Goal: Find specific page/section: Find specific page/section

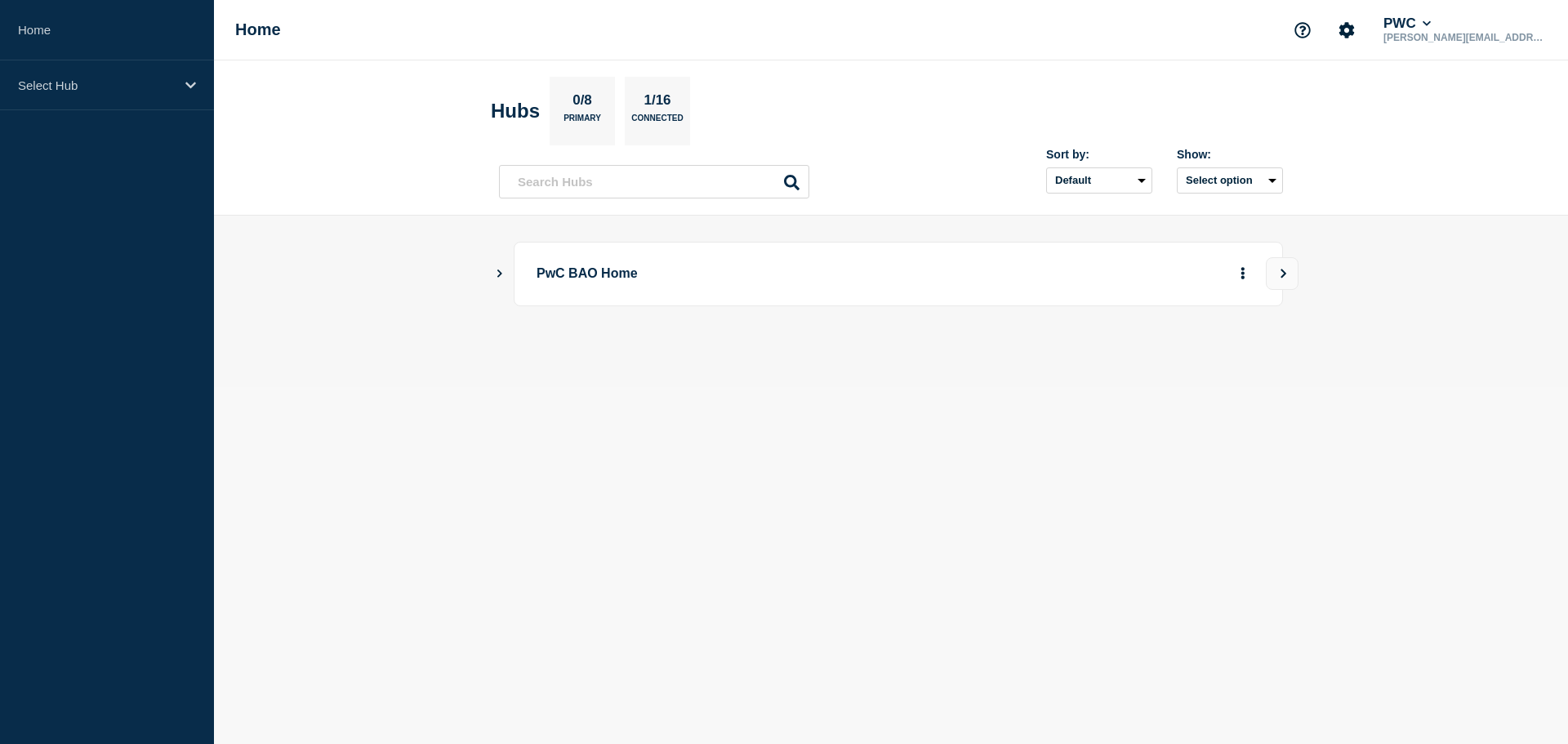
click at [674, 264] on p "PwC BAO Home" at bounding box center [762, 274] width 451 height 30
click at [596, 275] on p "PwC BAO Home" at bounding box center [762, 274] width 451 height 30
click at [509, 272] on div "PwC BAO Home" at bounding box center [891, 274] width 784 height 65
click at [496, 271] on icon "Show Connected Hubs" at bounding box center [499, 273] width 11 height 8
click at [597, 356] on p "PwC US Tax" at bounding box center [686, 356] width 256 height 32
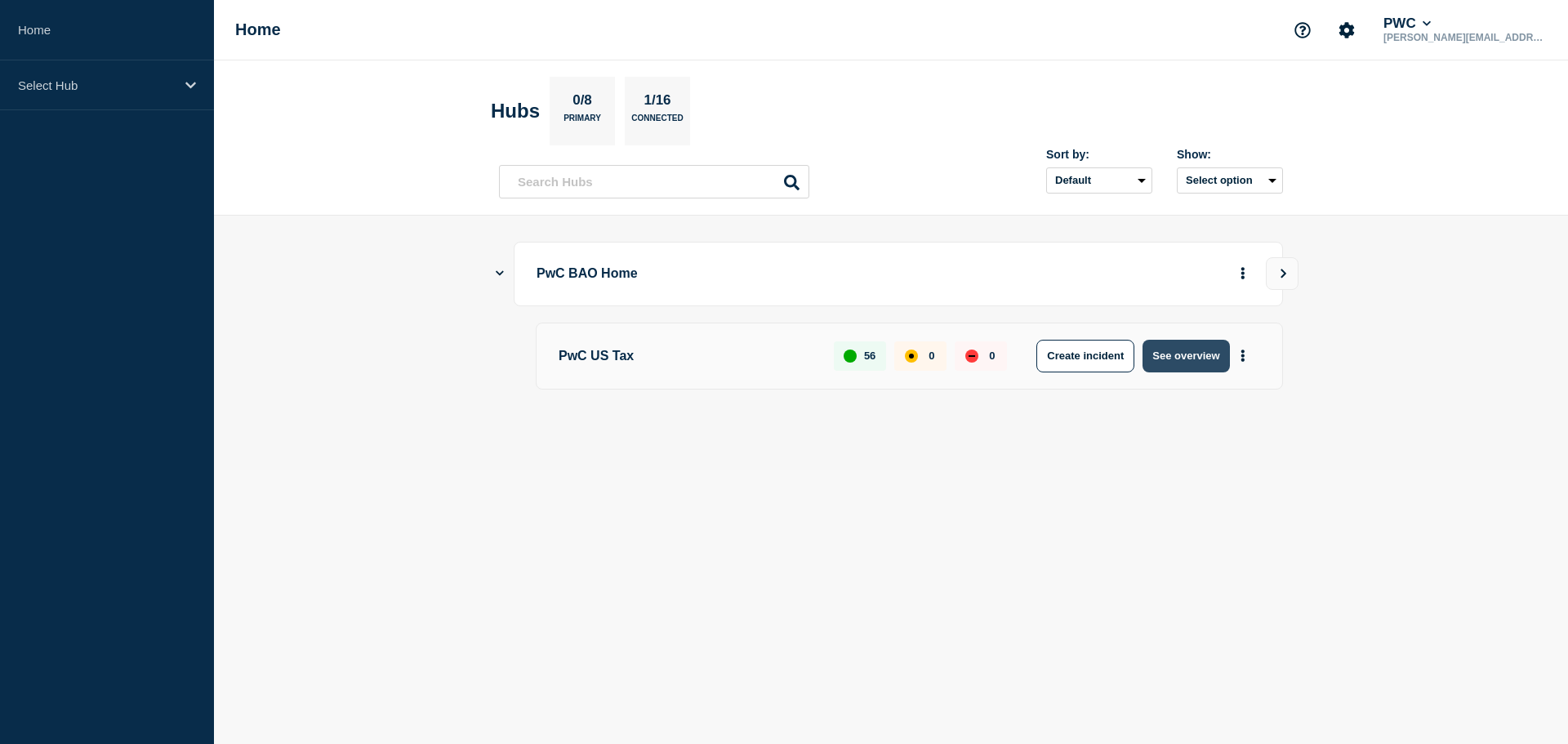
click at [1185, 351] on button "See overview" at bounding box center [1186, 356] width 86 height 32
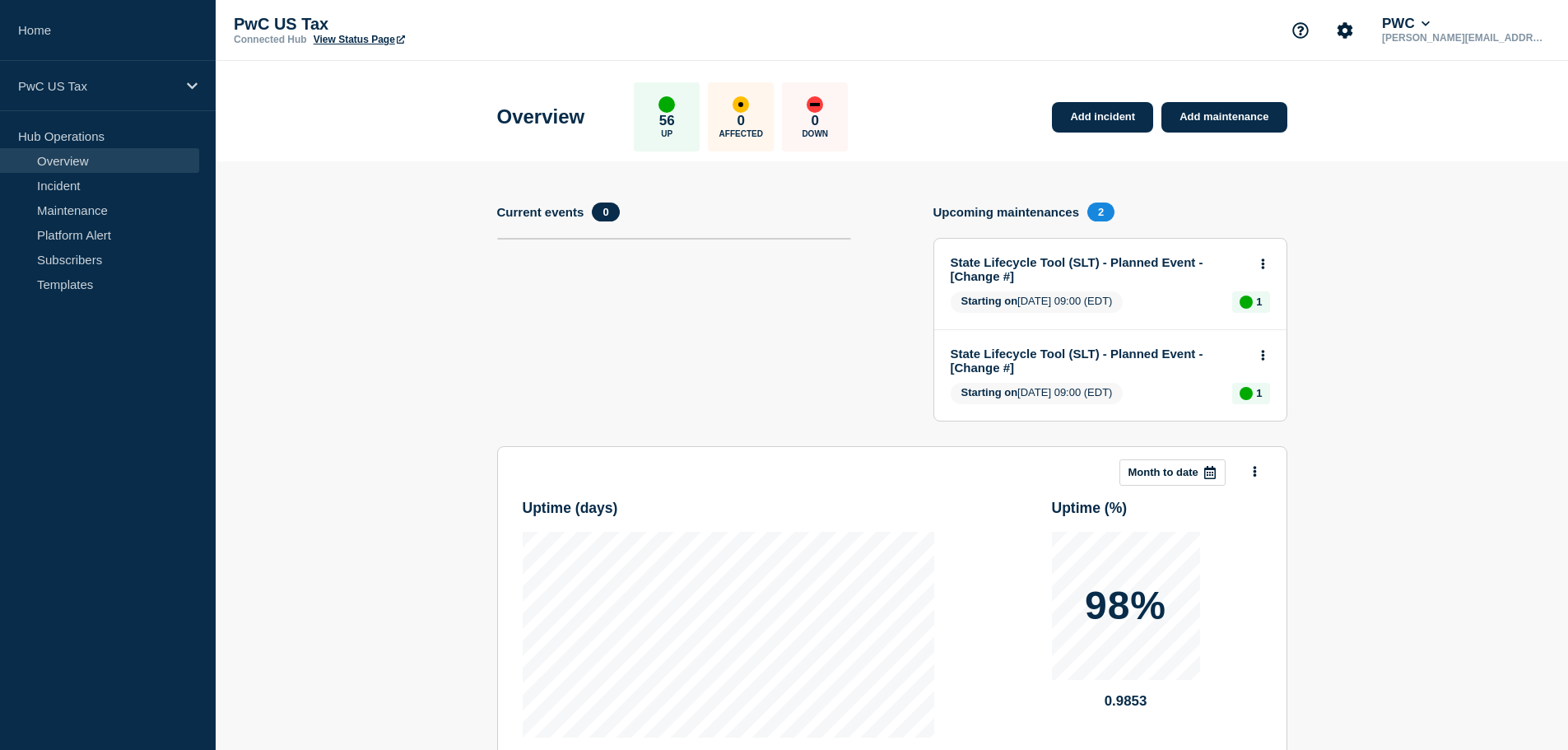
click at [1399, 362] on section "Add incident Add maintenance Current events 0 Upcoming maintenances 2 State Lif…" at bounding box center [891, 564] width 1352 height 806
